Goal: Find specific page/section: Find specific page/section

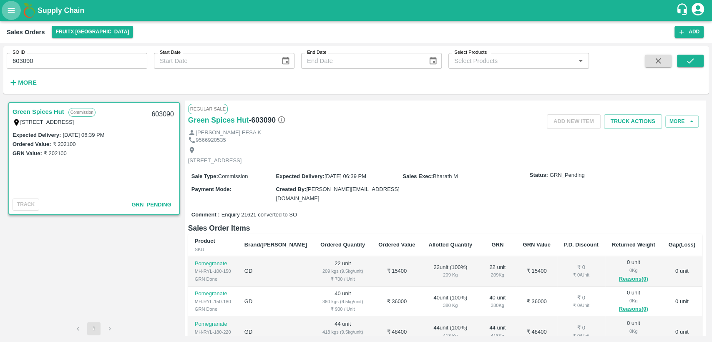
click at [14, 10] on icon "open drawer" at bounding box center [11, 10] width 7 height 5
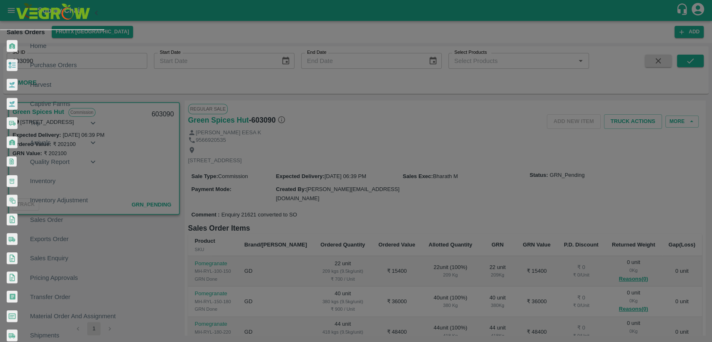
click at [57, 41] on span "Home" at bounding box center [64, 45] width 68 height 9
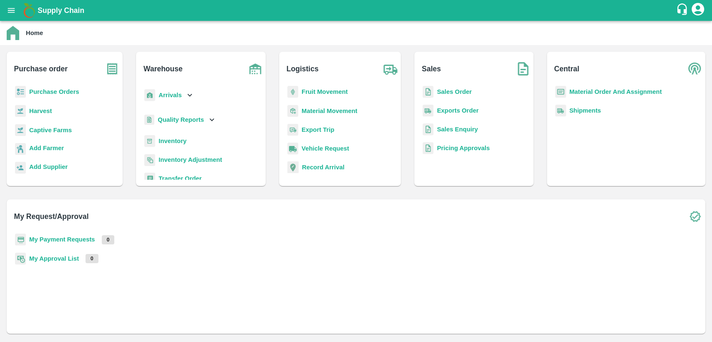
click at [186, 139] on b "Inventory" at bounding box center [172, 141] width 28 height 7
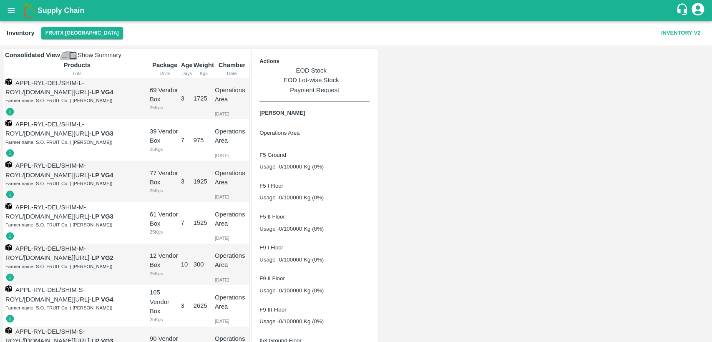
click at [67, 58] on input "checkbox" at bounding box center [64, 55] width 5 height 5
checkbox input "true"
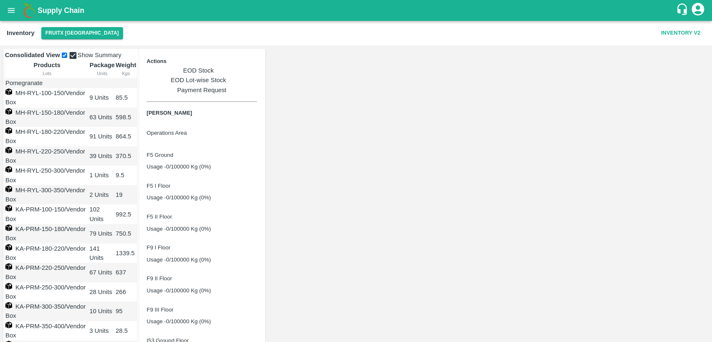
click at [256, 73] on link "EOD Stock" at bounding box center [202, 70] width 110 height 9
click at [257, 75] on link "EOD Lot-wise Stock" at bounding box center [202, 79] width 110 height 9
